Goal: Information Seeking & Learning: Find specific page/section

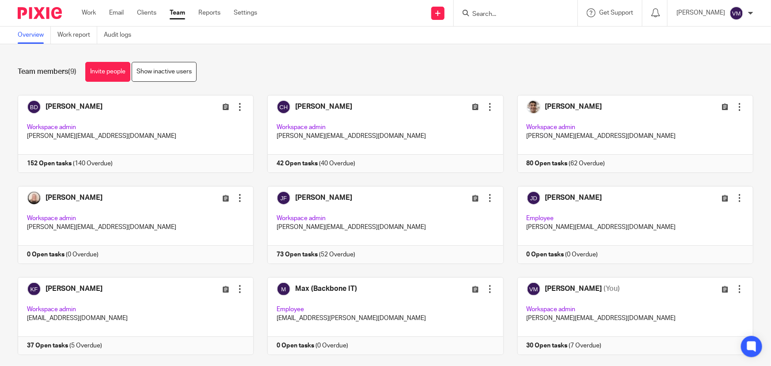
click at [487, 15] on input "Search" at bounding box center [512, 15] width 80 height 8
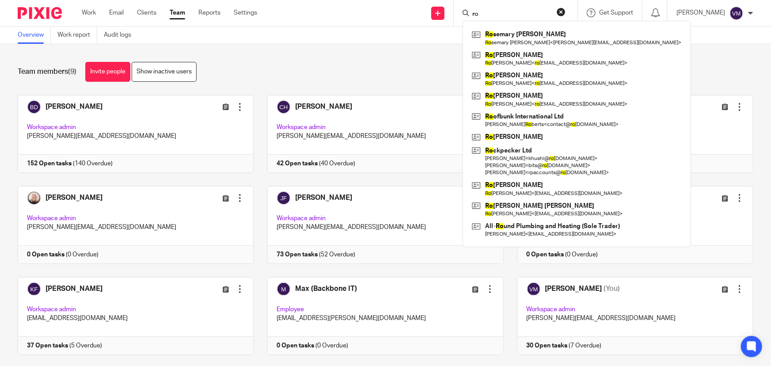
type input "ro"
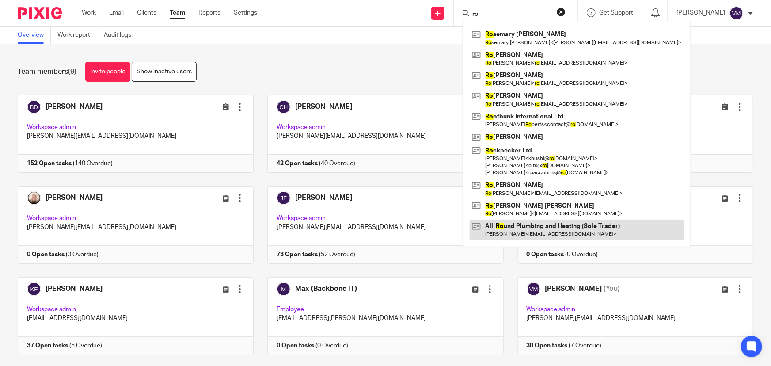
click at [546, 226] on link at bounding box center [577, 230] width 214 height 20
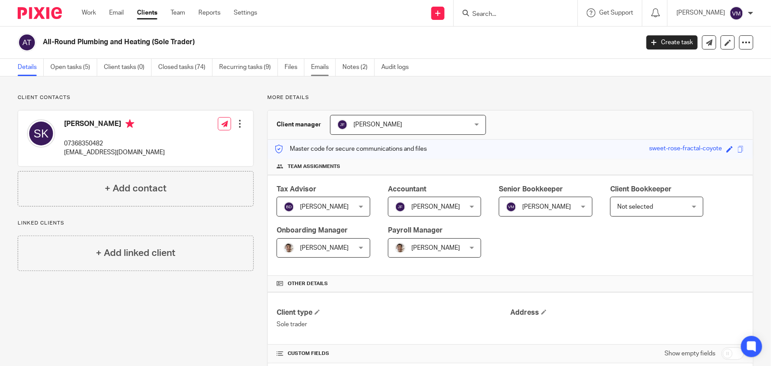
click at [321, 69] on link "Emails" at bounding box center [323, 67] width 25 height 17
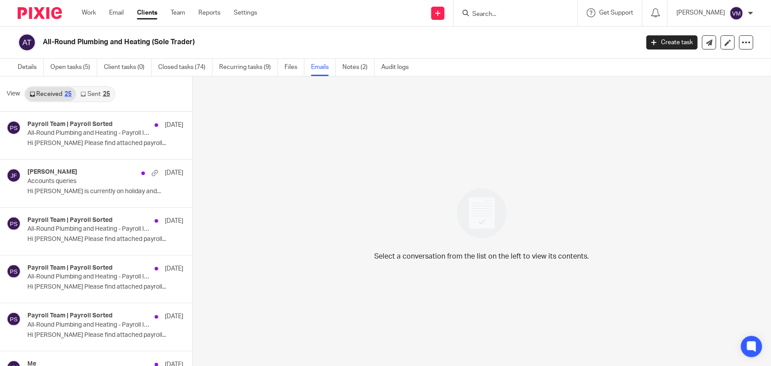
click at [98, 91] on link "Sent 25" at bounding box center [95, 94] width 38 height 14
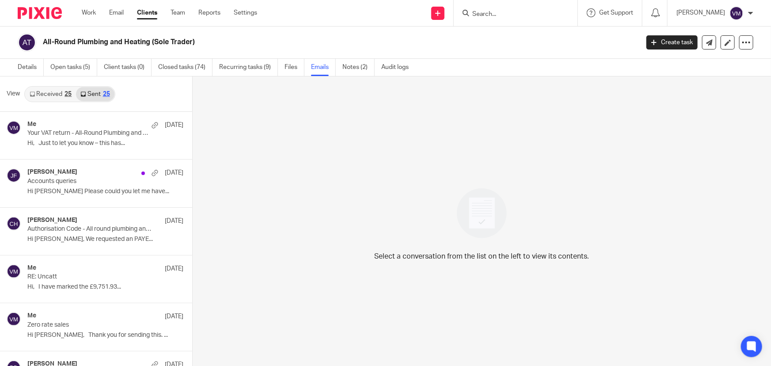
scroll to position [1, 0]
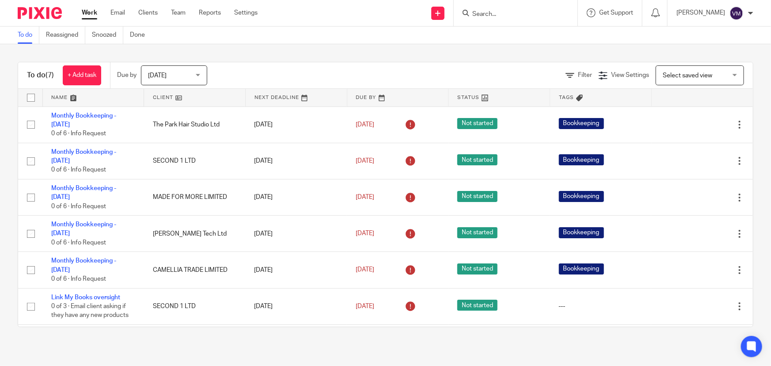
click at [515, 17] on input "Search" at bounding box center [512, 15] width 80 height 8
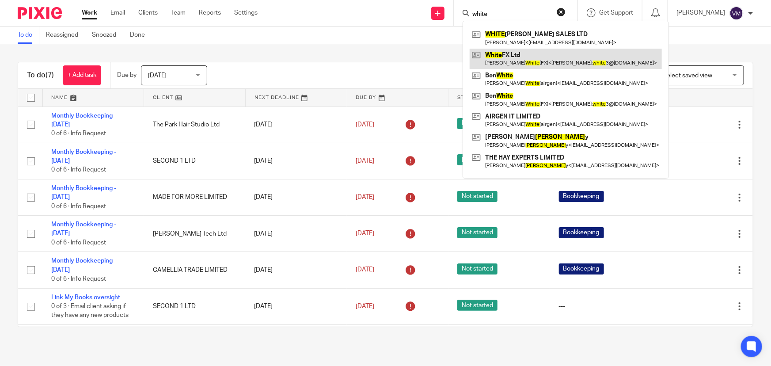
type input "white"
click at [546, 57] on link at bounding box center [566, 59] width 192 height 20
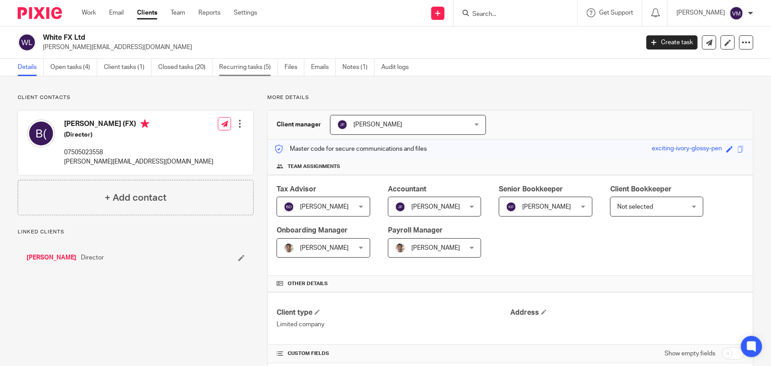
click at [254, 69] on link "Recurring tasks (5)" at bounding box center [248, 67] width 59 height 17
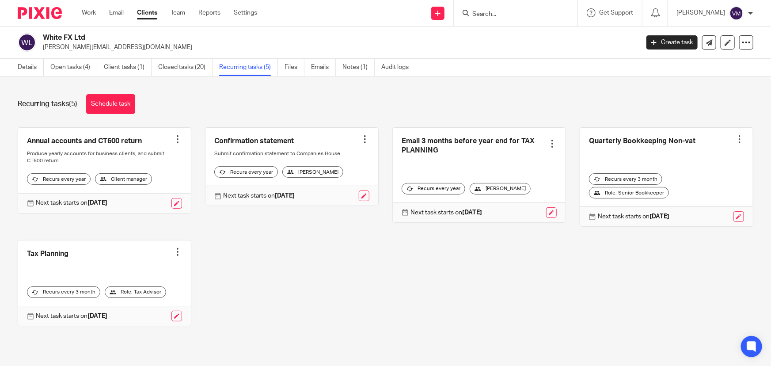
click at [76, 66] on link "Open tasks (4)" at bounding box center [73, 67] width 47 height 17
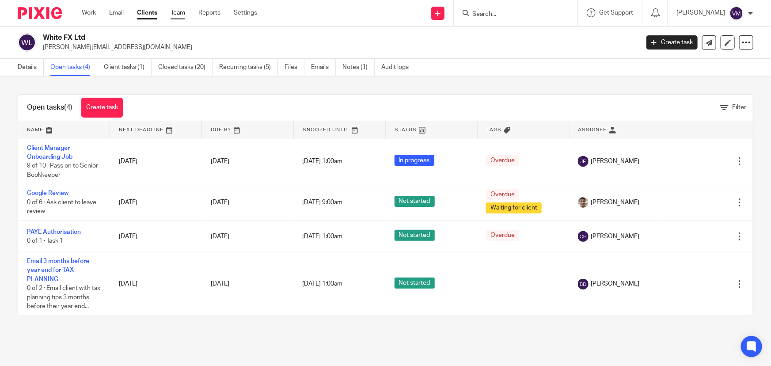
click at [180, 10] on link "Team" at bounding box center [178, 12] width 15 height 9
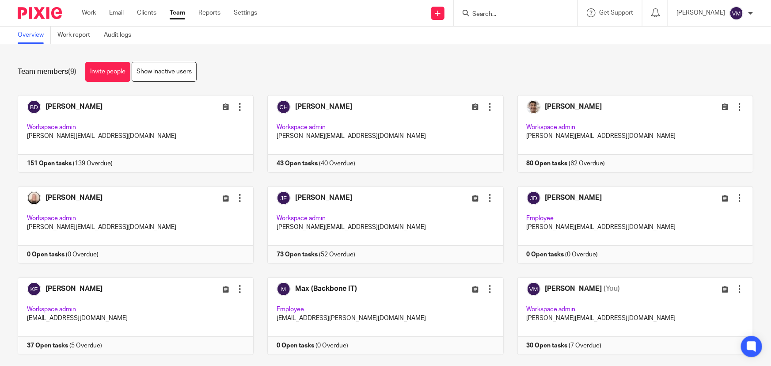
click at [495, 13] on input "Search" at bounding box center [512, 15] width 80 height 8
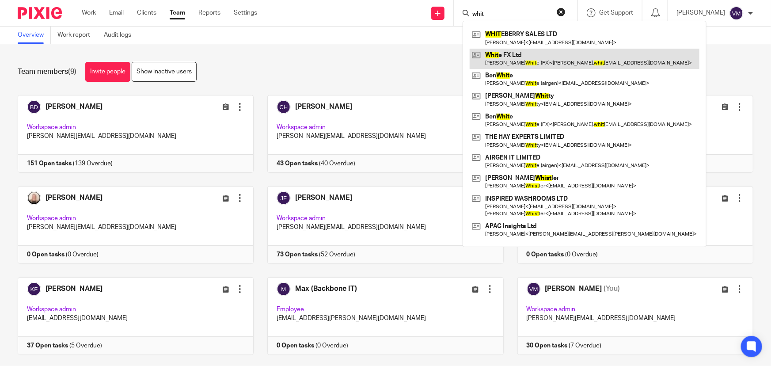
type input "whit"
click at [532, 57] on link at bounding box center [585, 59] width 230 height 20
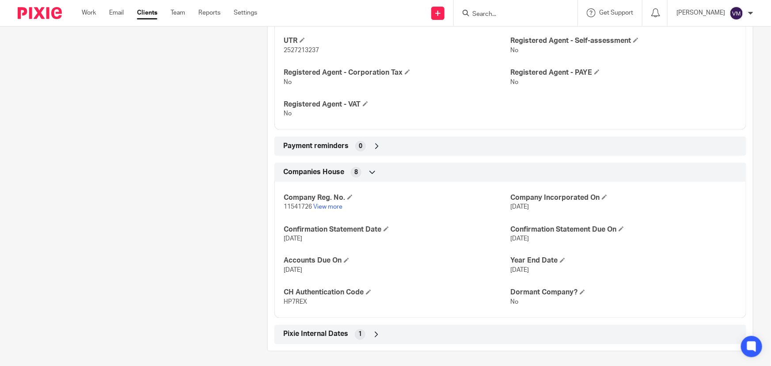
scroll to position [605, 0]
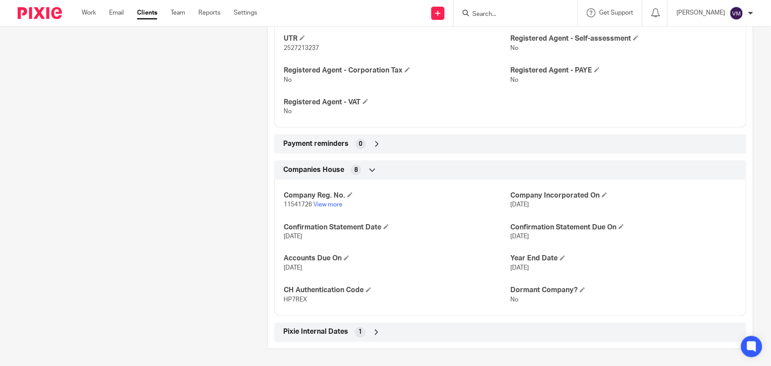
click at [506, 9] on form at bounding box center [519, 13] width 94 height 11
click at [503, 13] on input "Search" at bounding box center [512, 15] width 80 height 8
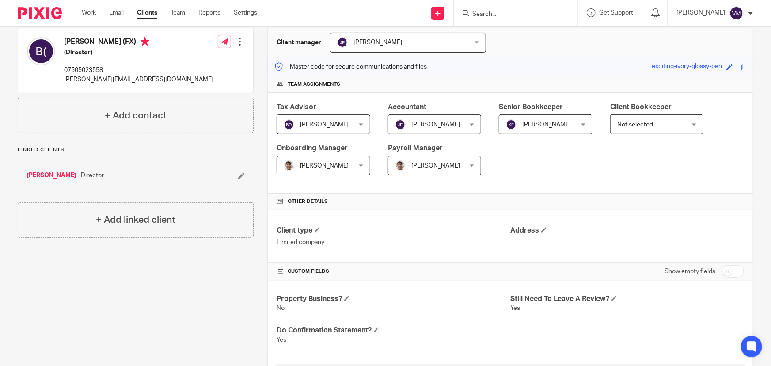
scroll to position [0, 0]
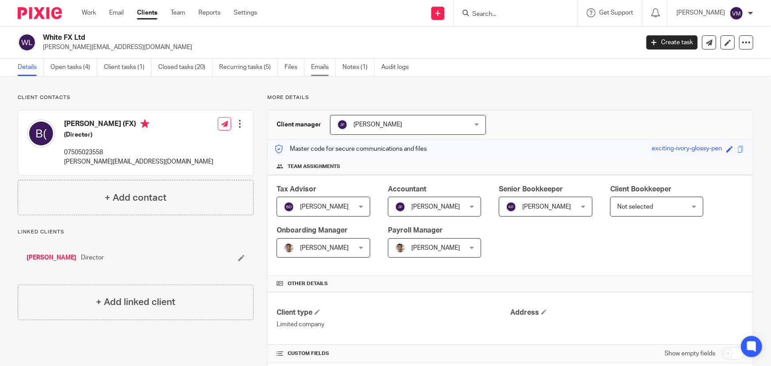
click at [319, 68] on link "Emails" at bounding box center [323, 67] width 25 height 17
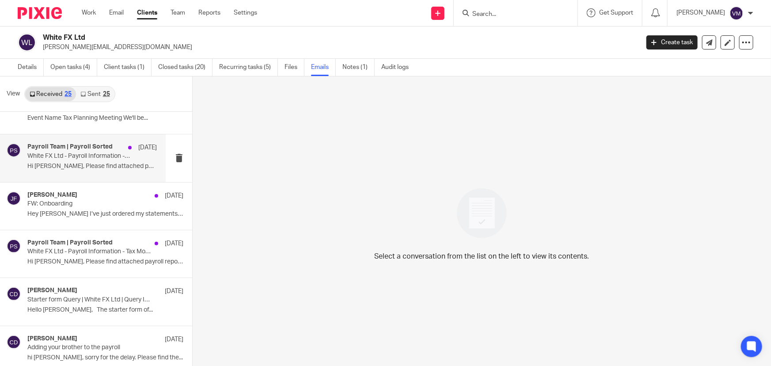
scroll to position [321, 0]
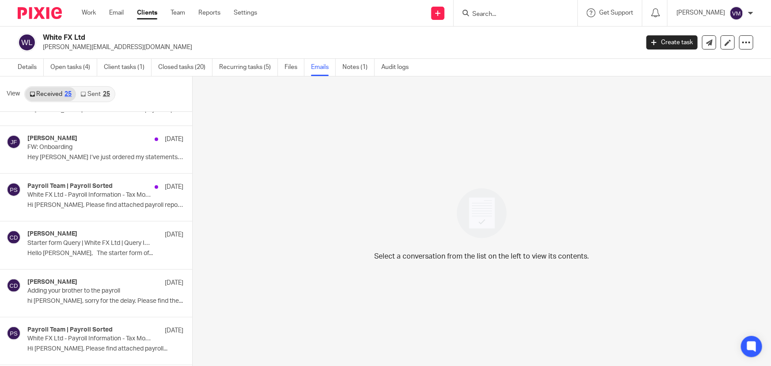
click at [90, 89] on link "Sent 25" at bounding box center [95, 94] width 38 height 14
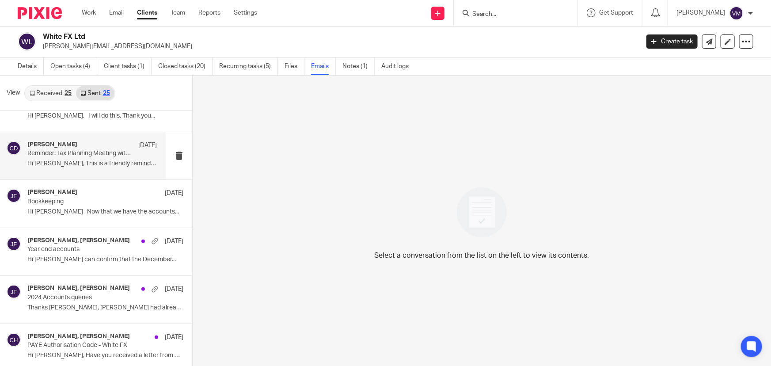
scroll to position [120, 0]
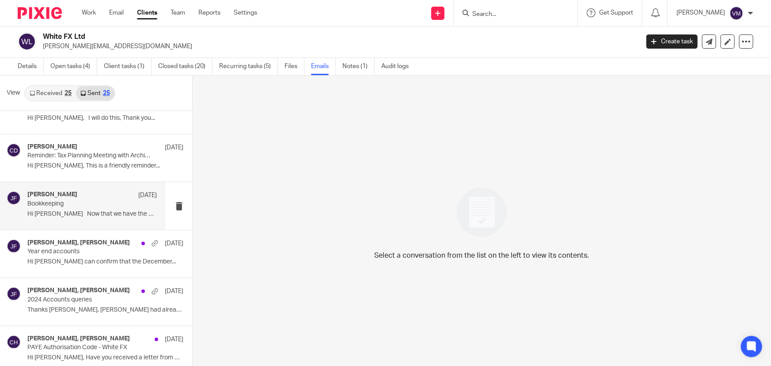
click at [50, 207] on div "[PERSON_NAME] [DATE] Bookkeeping Hi [PERSON_NAME] Now that we have the accounts…" at bounding box center [91, 206] width 129 height 30
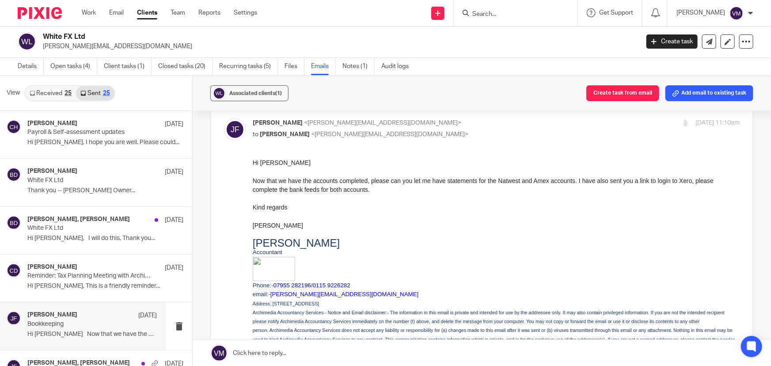
scroll to position [0, 0]
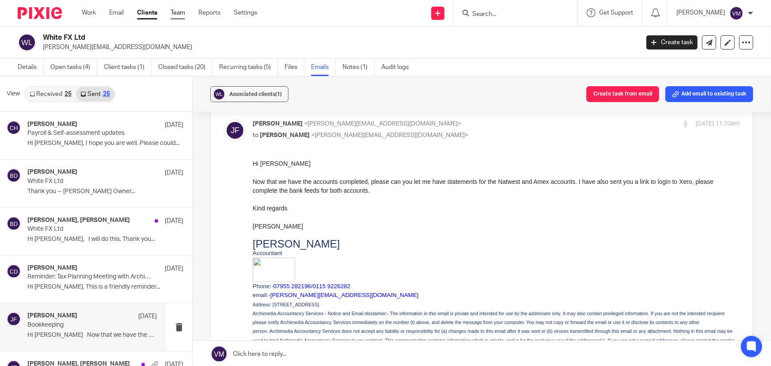
click at [175, 10] on link "Team" at bounding box center [178, 12] width 15 height 9
